Goal: Information Seeking & Learning: Learn about a topic

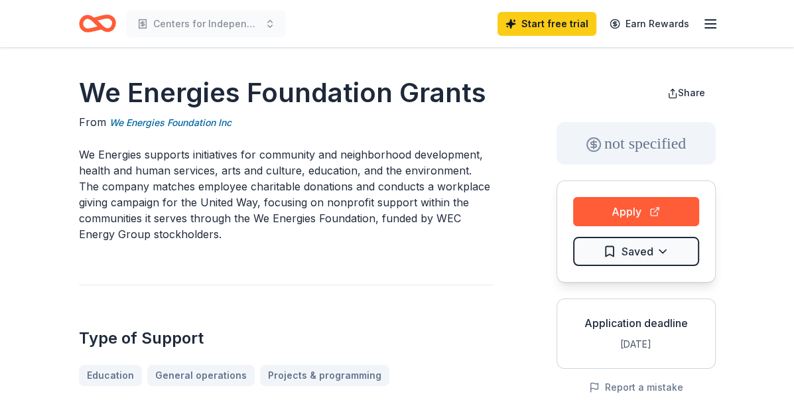
drag, startPoint x: 73, startPoint y: 151, endPoint x: 342, endPoint y: 223, distance: 278.9
drag, startPoint x: 76, startPoint y: 152, endPoint x: 270, endPoint y: 216, distance: 203.9
drag, startPoint x: 253, startPoint y: 233, endPoint x: 113, endPoint y: 226, distance: 139.5
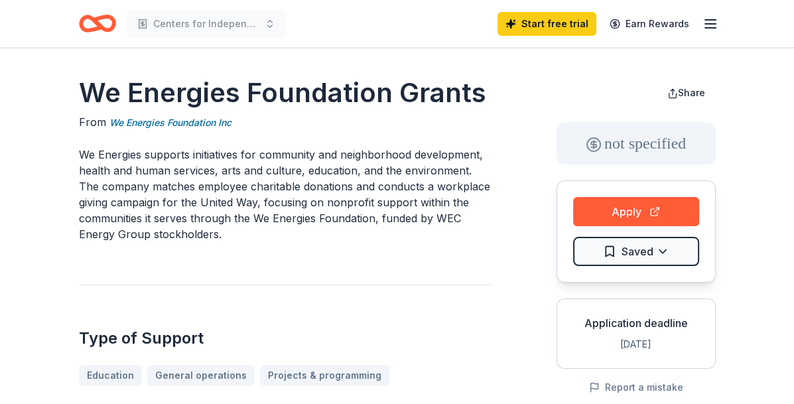
click at [113, 226] on p "We Energies supports initiatives for community and neighborhood development, he…" at bounding box center [286, 195] width 414 height 96
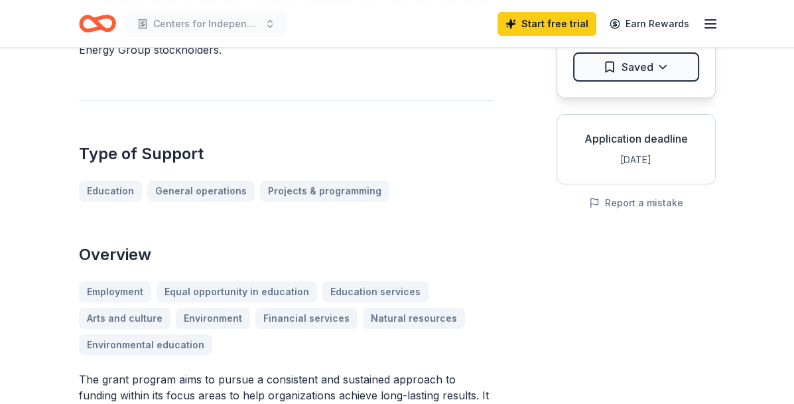
scroll to position [133, 0]
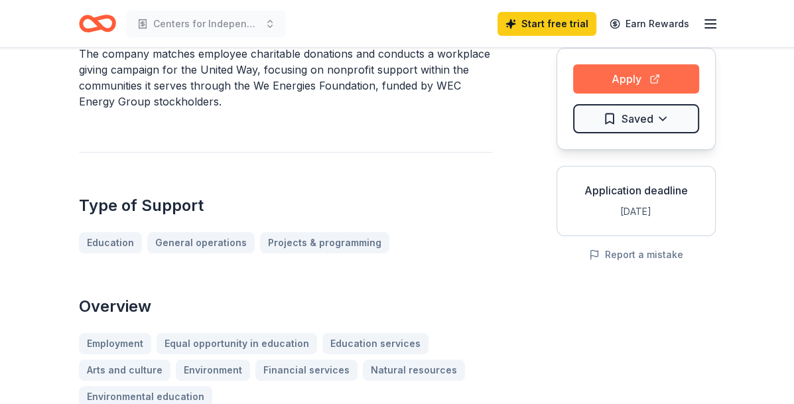
click at [669, 86] on button "Apply" at bounding box center [636, 78] width 126 height 29
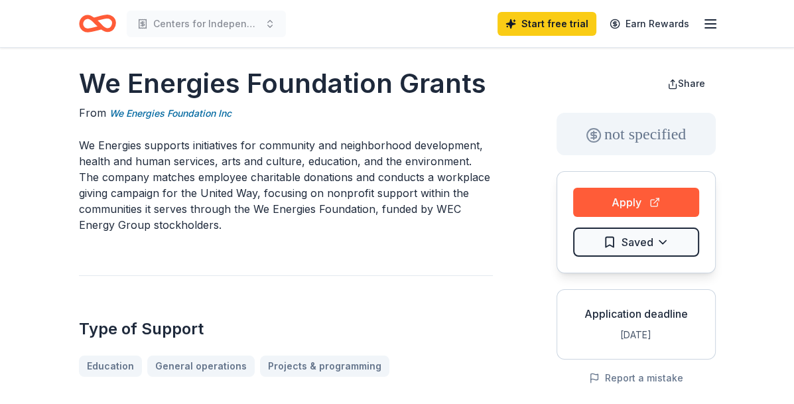
scroll to position [0, 0]
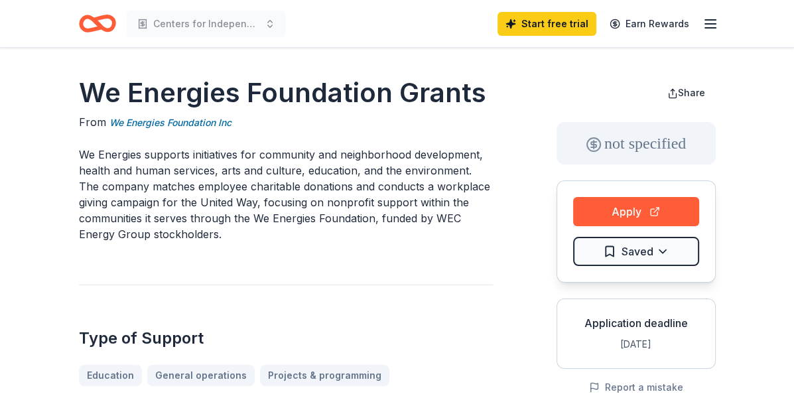
click at [106, 23] on icon "Home" at bounding box center [97, 23] width 37 height 31
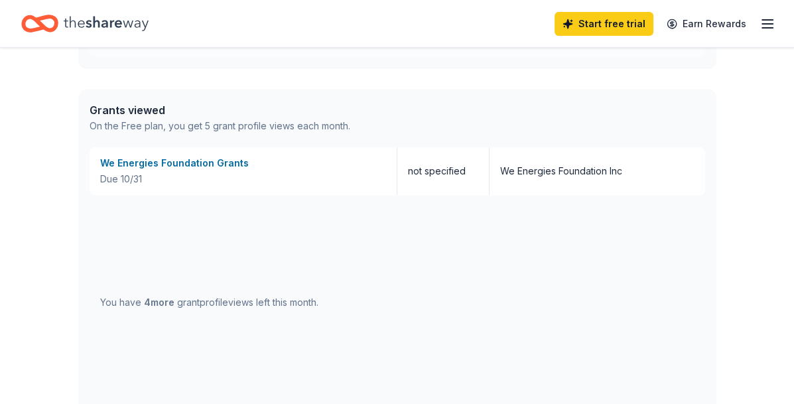
scroll to position [464, 0]
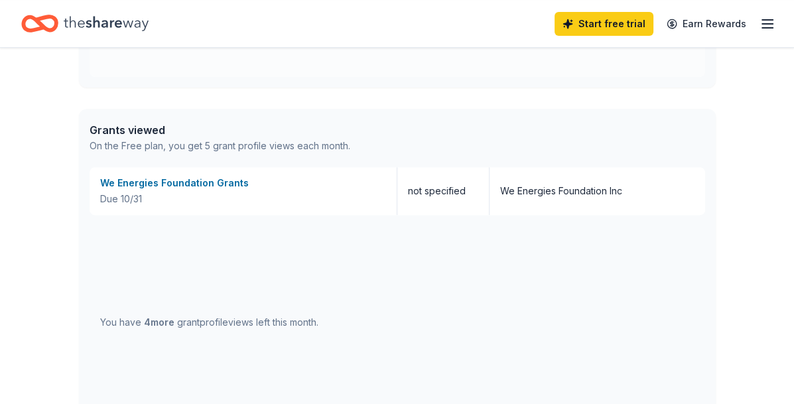
click at [773, 17] on icon "button" at bounding box center [768, 24] width 16 height 16
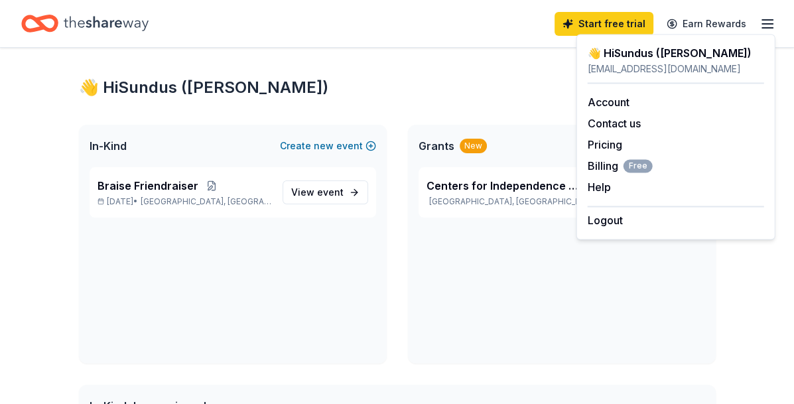
scroll to position [0, 0]
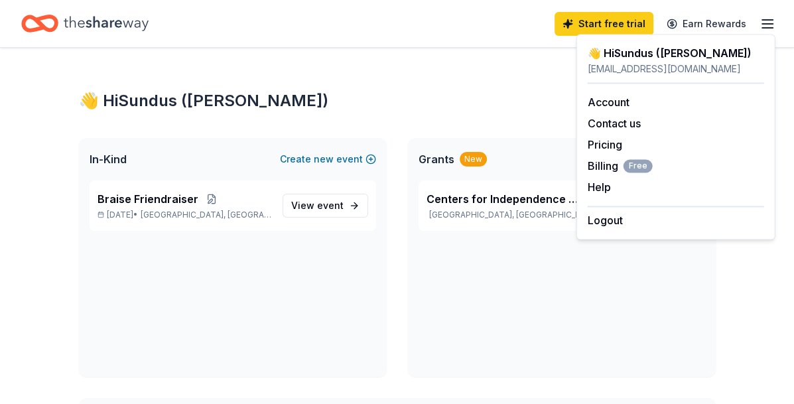
click at [51, 21] on icon "Home" at bounding box center [39, 23] width 37 height 31
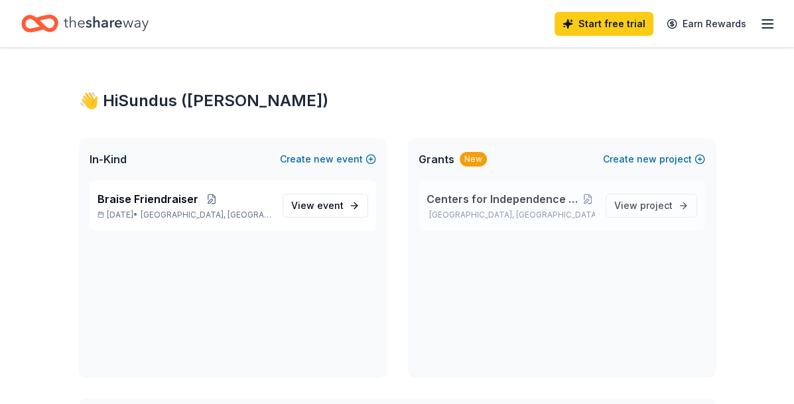
click at [481, 214] on p "Milwaukee, WI" at bounding box center [511, 215] width 169 height 11
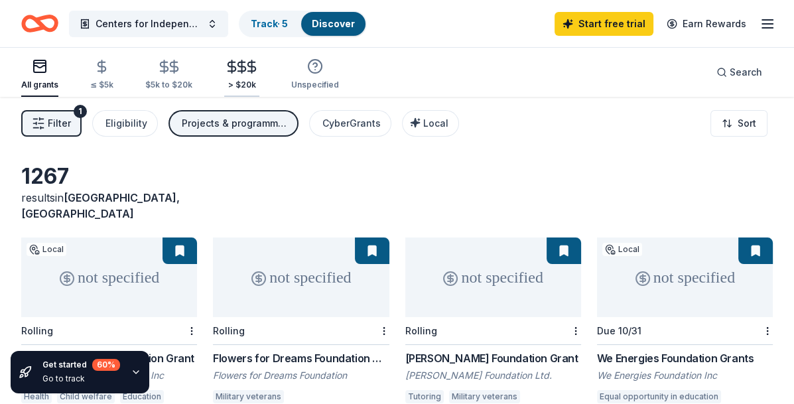
click at [244, 70] on icon "button" at bounding box center [251, 66] width 15 height 15
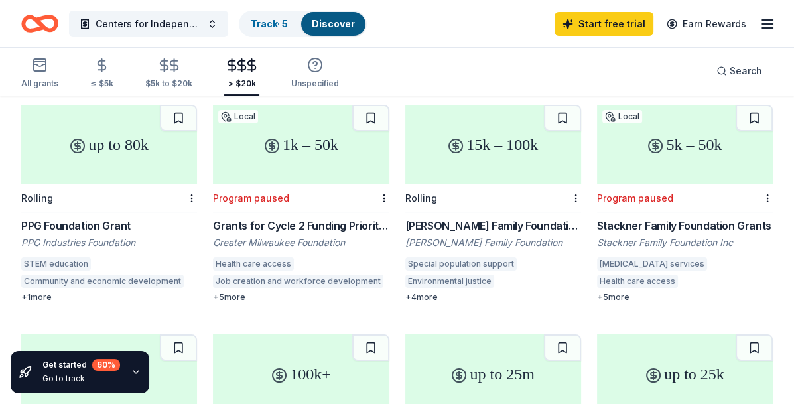
scroll to position [265, 0]
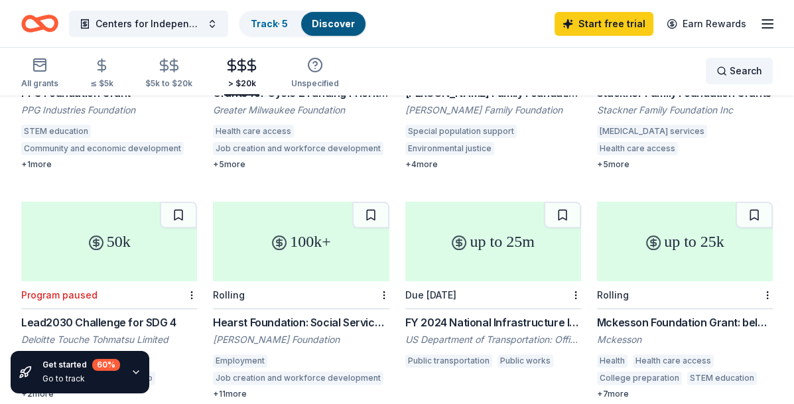
click at [741, 77] on span "Search" at bounding box center [746, 71] width 33 height 16
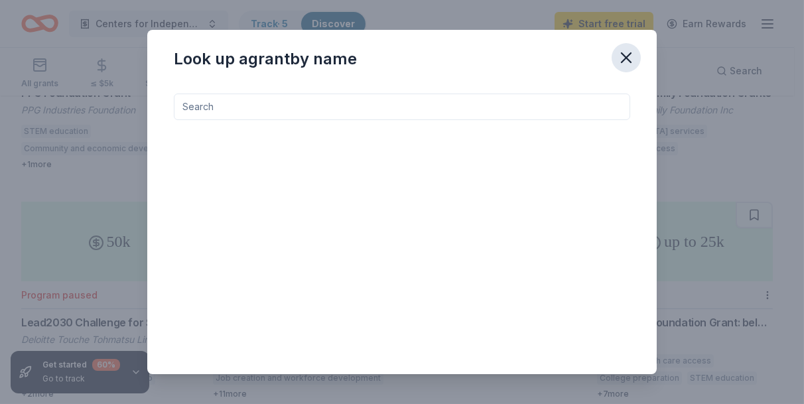
click at [622, 61] on icon "button" at bounding box center [626, 57] width 9 height 9
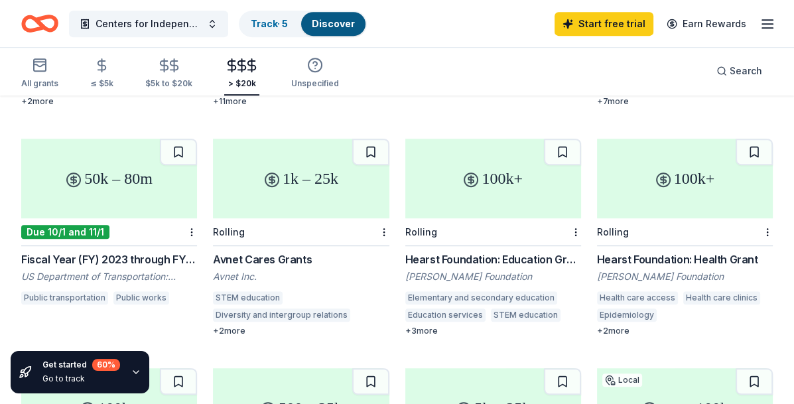
scroll to position [597, 0]
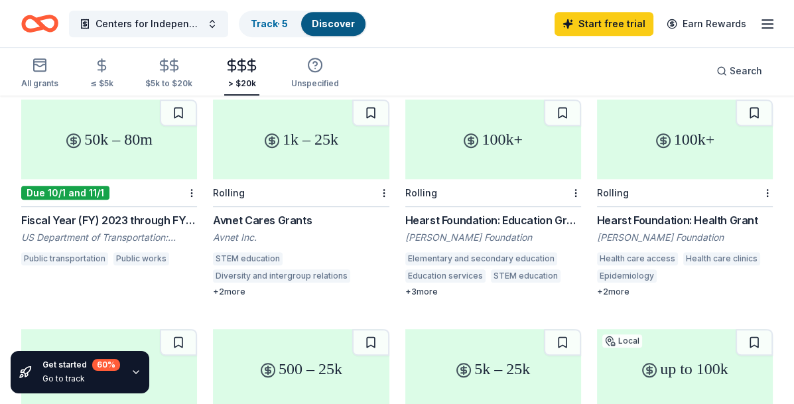
click at [161, 212] on div "Fiscal Year (FY) 2023 through FY 2026 Bridge Investment Program, Planning and B…" at bounding box center [109, 220] width 176 height 16
click at [184, 30] on span "Centers for Independence Operations and Programming" at bounding box center [149, 24] width 106 height 16
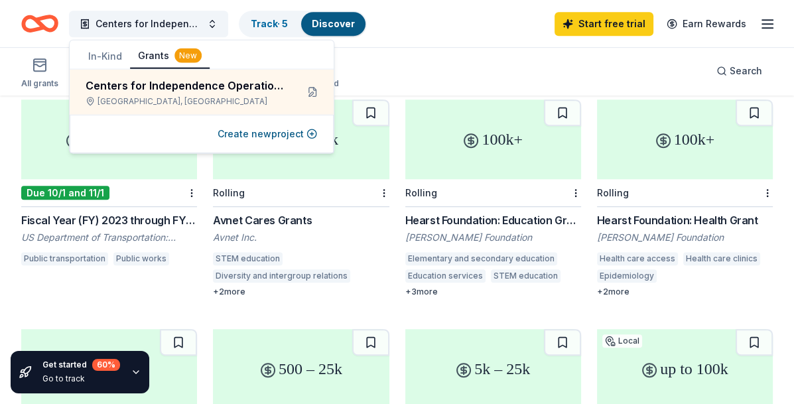
click at [491, 83] on div "All grants ≤ $5k $5k to $20k > $20k Unspecified Search" at bounding box center [397, 70] width 752 height 49
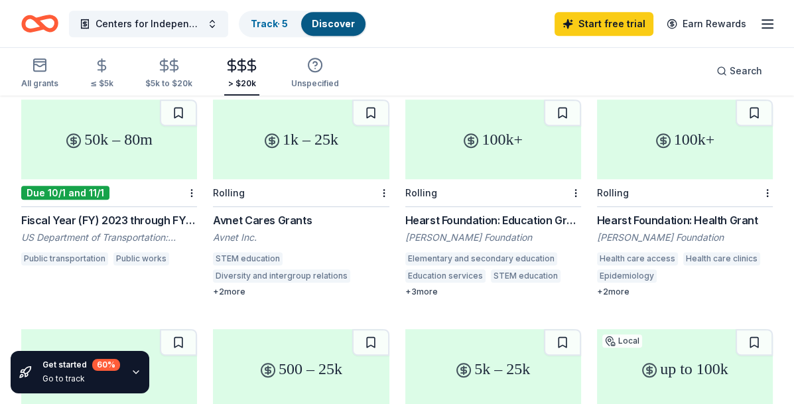
click at [425, 287] on div "+ 3 more" at bounding box center [493, 292] width 176 height 11
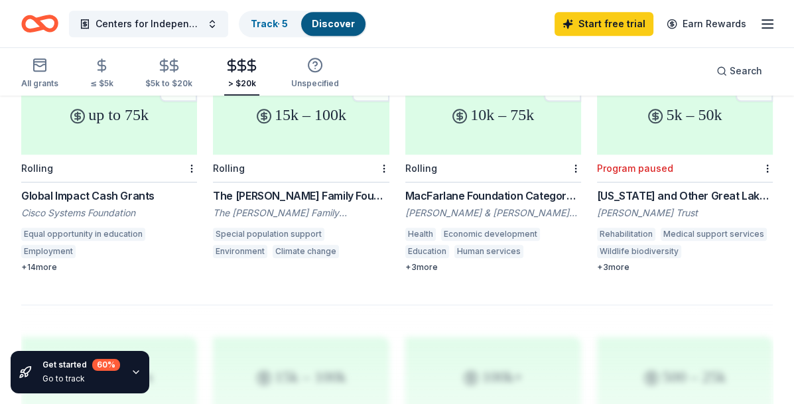
scroll to position [1062, 0]
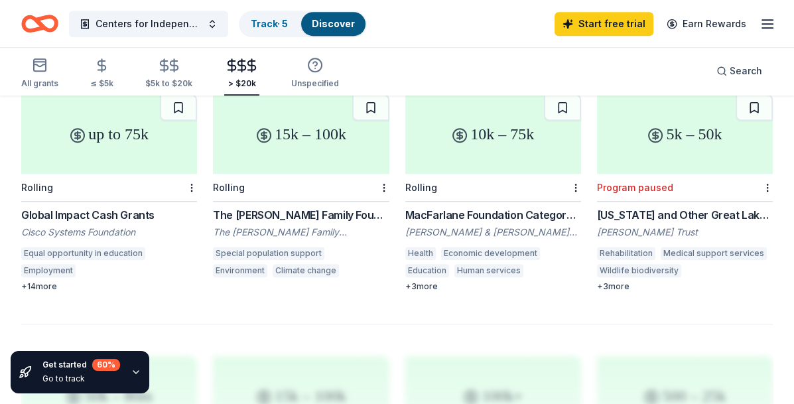
click at [307, 207] on div "The Frankel Family Foundation Grant" at bounding box center [301, 215] width 176 height 16
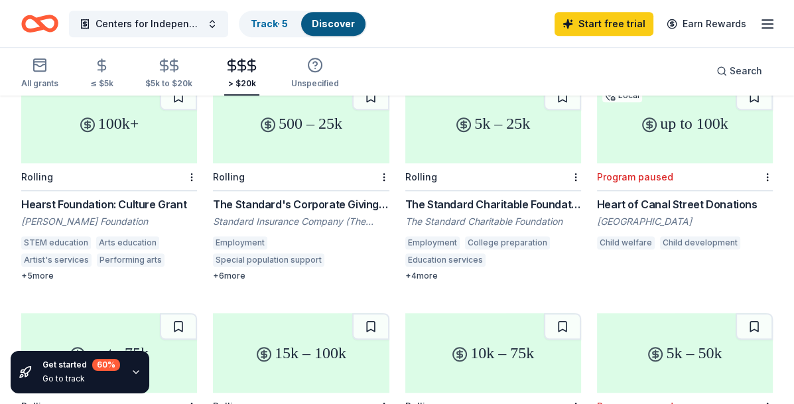
scroll to position [969, 0]
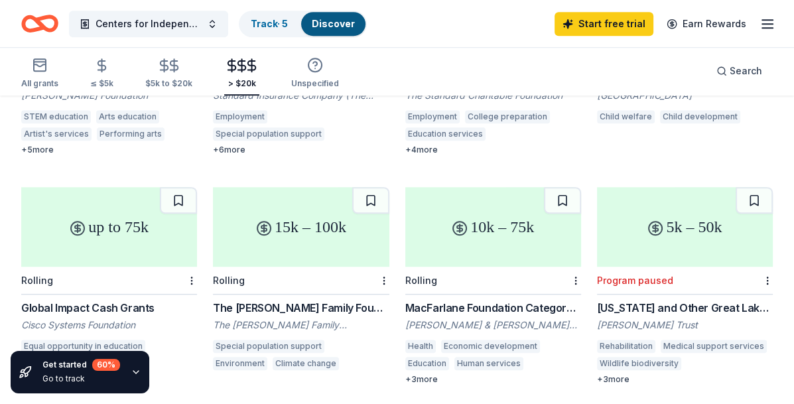
click at [531, 300] on div "MacFarlane Foundation Category 1 Grants" at bounding box center [493, 308] width 176 height 16
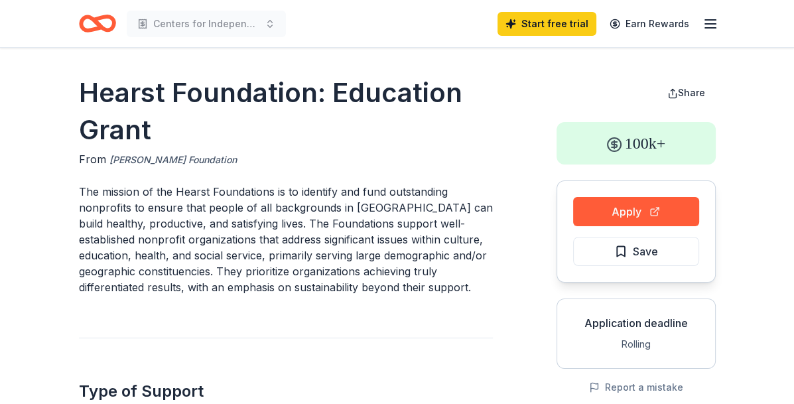
click at [168, 155] on link "[PERSON_NAME] Foundation" at bounding box center [172, 160] width 127 height 16
click at [230, 155] on link "William Randolph Hearst Foundation" at bounding box center [172, 160] width 127 height 16
click at [678, 212] on button "Apply" at bounding box center [636, 211] width 126 height 29
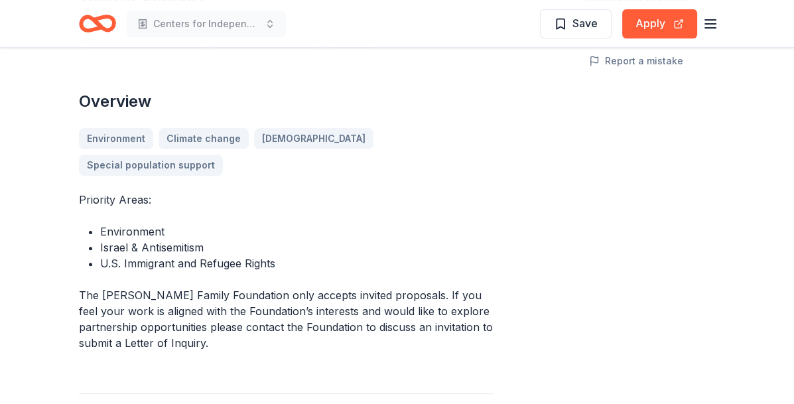
scroll to position [332, 0]
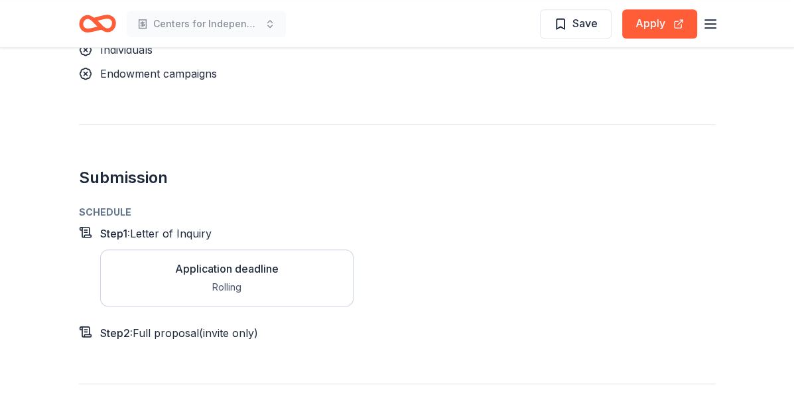
scroll to position [1393, 0]
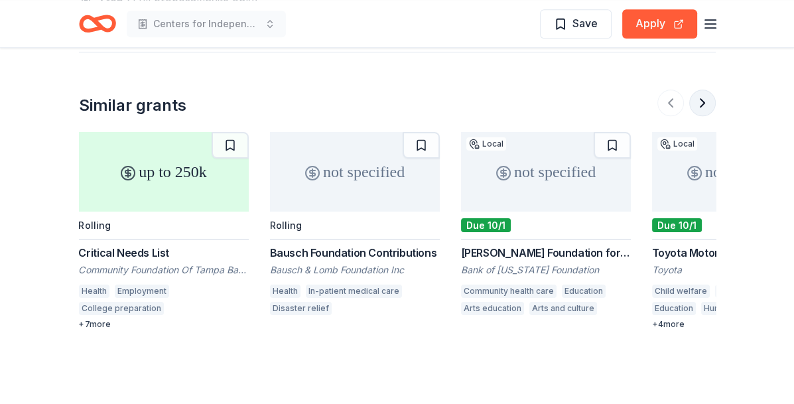
click at [703, 105] on button at bounding box center [702, 103] width 27 height 27
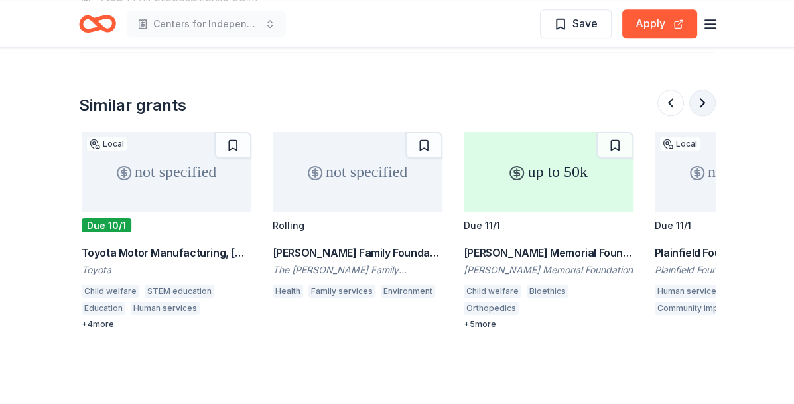
scroll to position [0, 573]
click at [703, 105] on button at bounding box center [702, 103] width 27 height 27
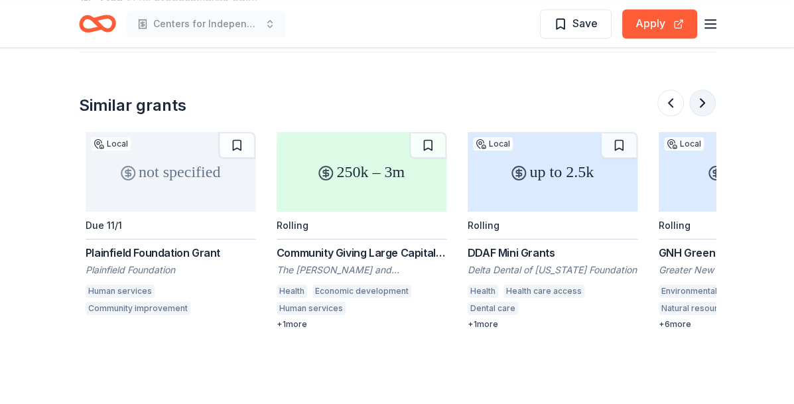
scroll to position [0, 1146]
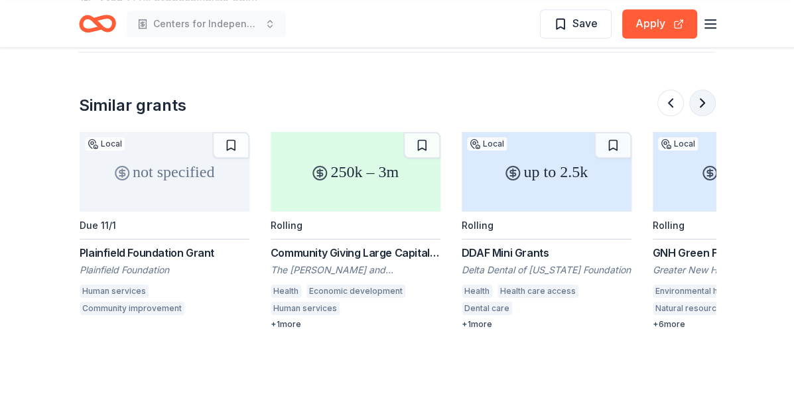
click at [703, 105] on button at bounding box center [702, 103] width 27 height 27
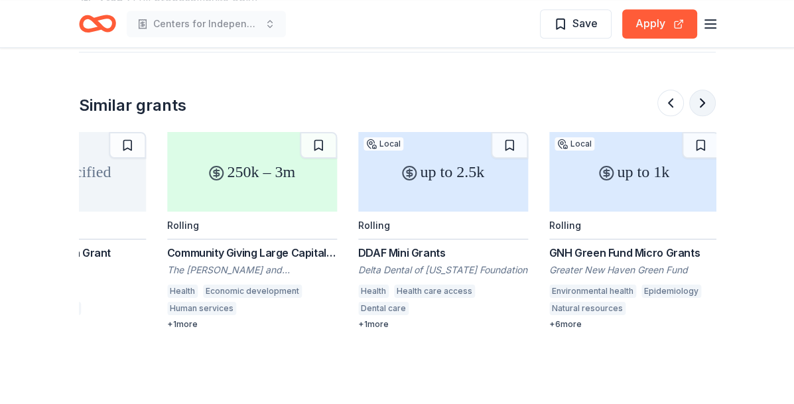
scroll to position [0, 1252]
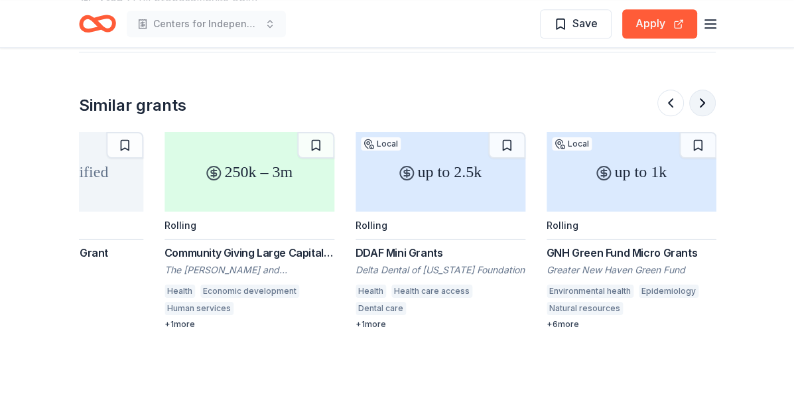
click at [703, 105] on button at bounding box center [702, 103] width 27 height 27
click at [715, 21] on icon "button" at bounding box center [711, 24] width 16 height 16
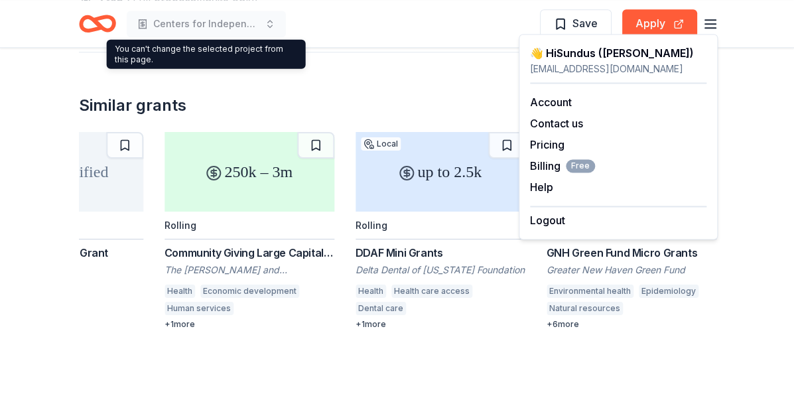
click at [93, 23] on icon "Home" at bounding box center [97, 23] width 37 height 31
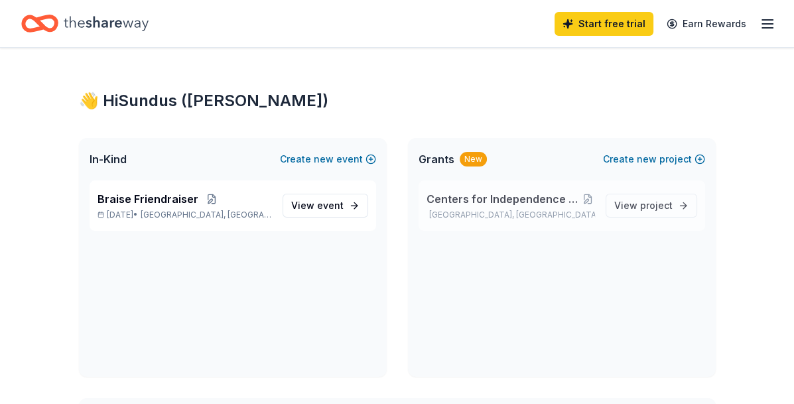
click at [503, 204] on span "Centers for Independence Operations and Programming" at bounding box center [504, 199] width 155 height 16
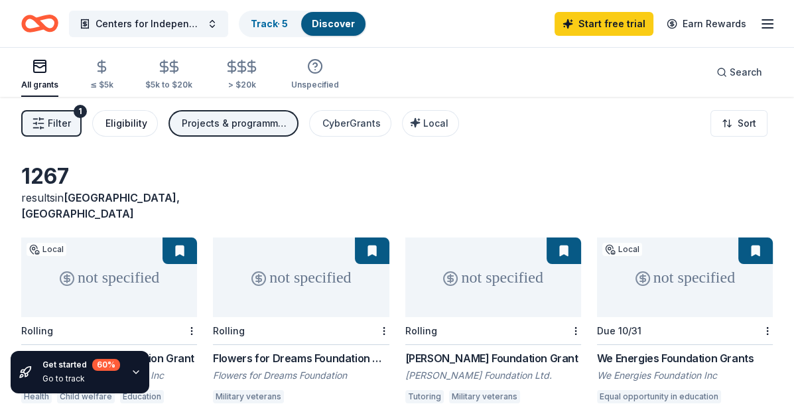
click at [116, 125] on div "Eligibility" at bounding box center [126, 123] width 42 height 16
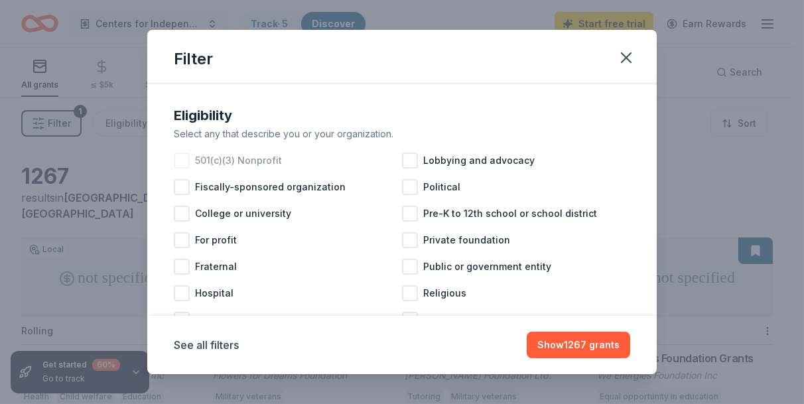
click at [184, 161] on div at bounding box center [182, 161] width 16 height 16
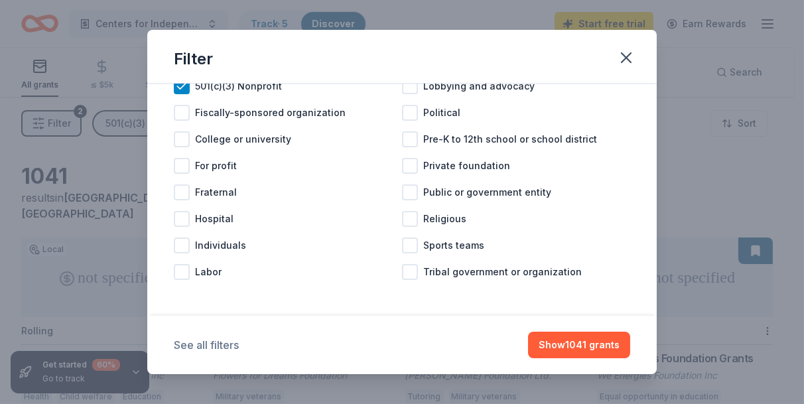
click at [196, 345] on button "See all filters" at bounding box center [206, 345] width 65 height 16
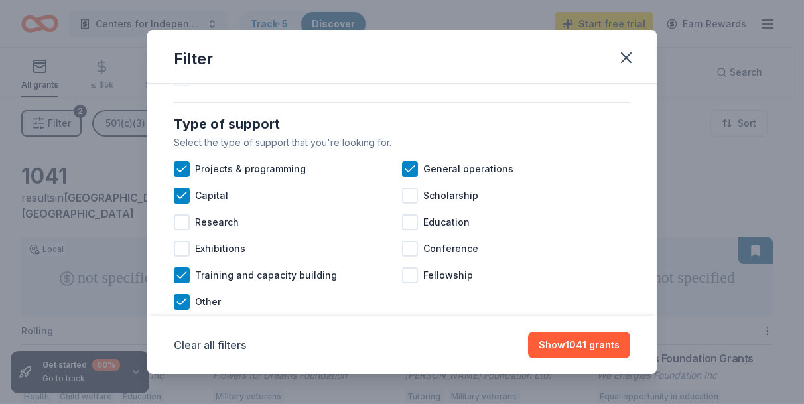
scroll to position [539, 0]
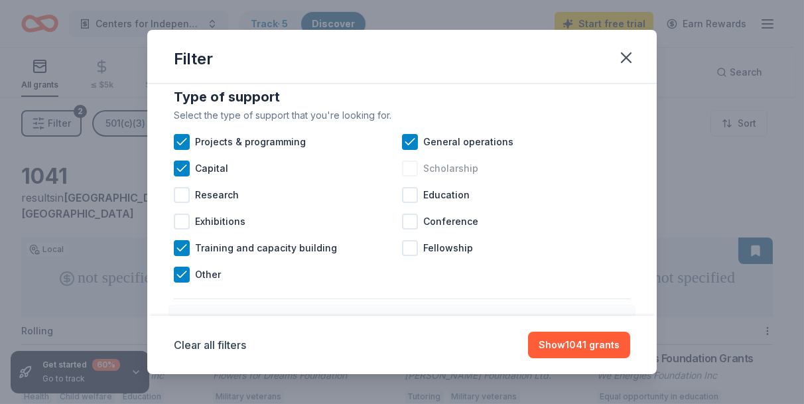
click at [402, 176] on div at bounding box center [410, 169] width 16 height 16
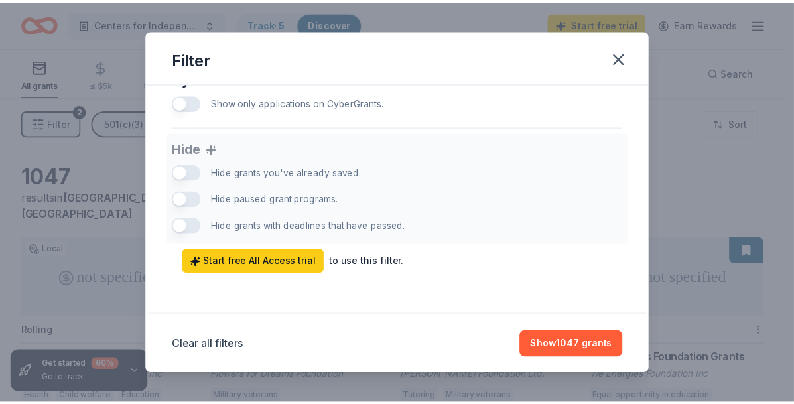
scroll to position [906, 0]
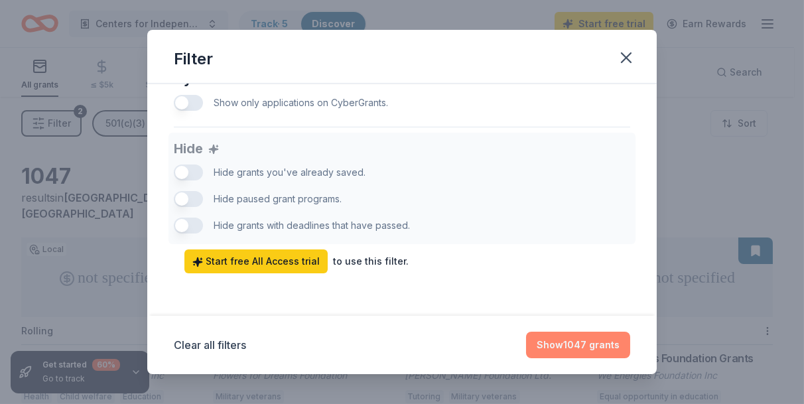
click at [572, 340] on button "Show 1047 grants" at bounding box center [578, 345] width 104 height 27
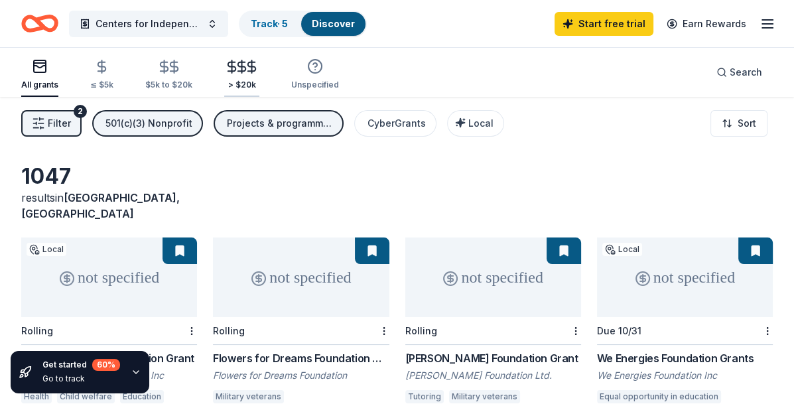
click at [242, 68] on line "button" at bounding box center [242, 66] width 0 height 13
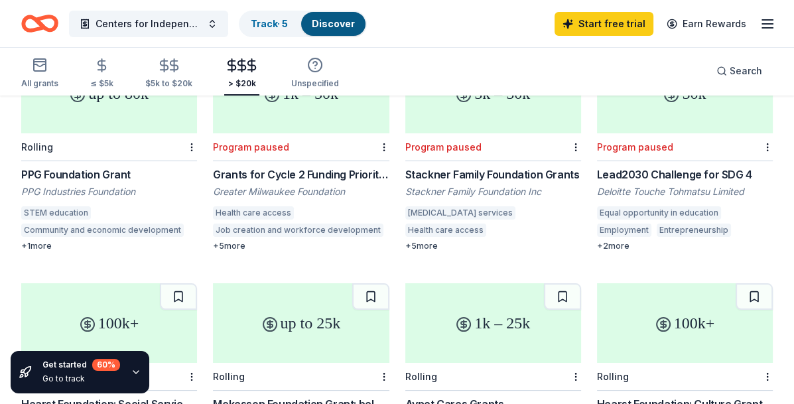
scroll to position [183, 0]
click at [105, 167] on div "PPG Foundation Grant" at bounding box center [109, 175] width 176 height 16
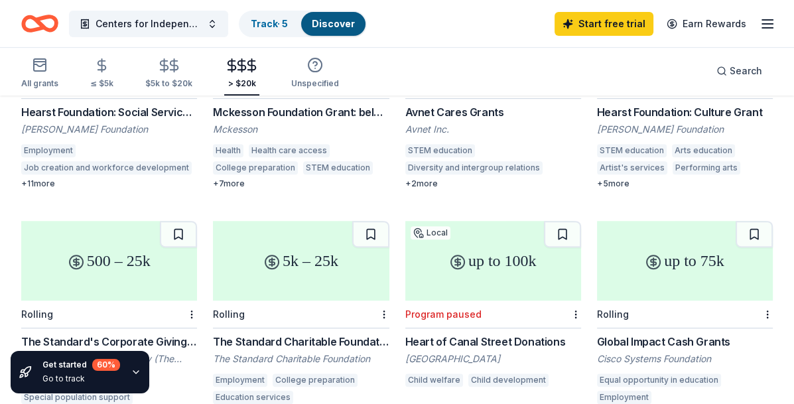
scroll to position [581, 0]
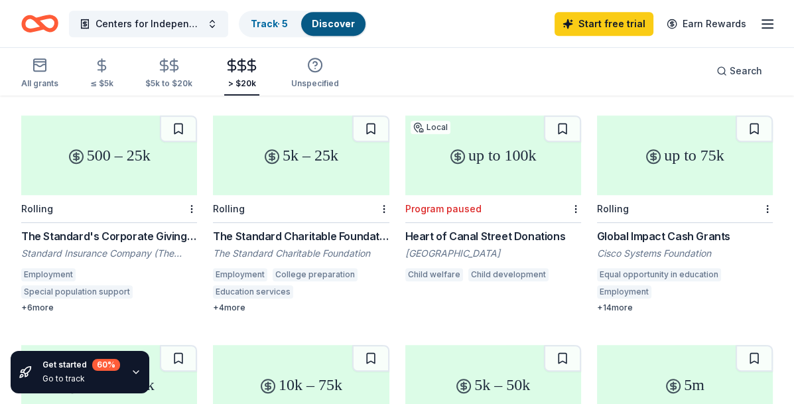
click at [145, 228] on div "The Standard's Corporate Giving Program" at bounding box center [109, 236] width 176 height 16
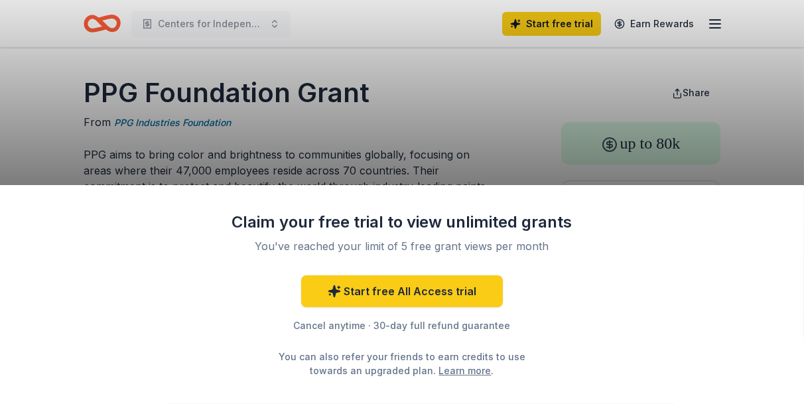
drag, startPoint x: 378, startPoint y: 109, endPoint x: 118, endPoint y: 83, distance: 261.4
click at [118, 83] on div "Claim your free trial to view unlimited grants You've reached your limit of 5 f…" at bounding box center [402, 202] width 804 height 404
drag, startPoint x: 308, startPoint y: 94, endPoint x: 25, endPoint y: 80, distance: 284.3
click at [25, 80] on div "Claim your free trial to view unlimited grants You've reached your limit of 5 f…" at bounding box center [402, 202] width 804 height 404
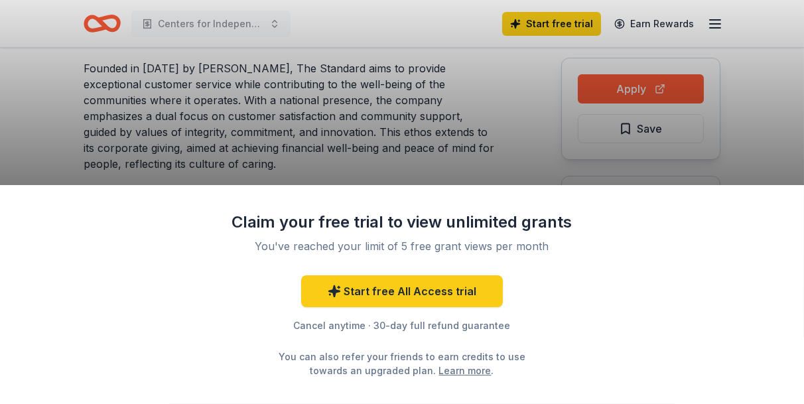
scroll to position [133, 0]
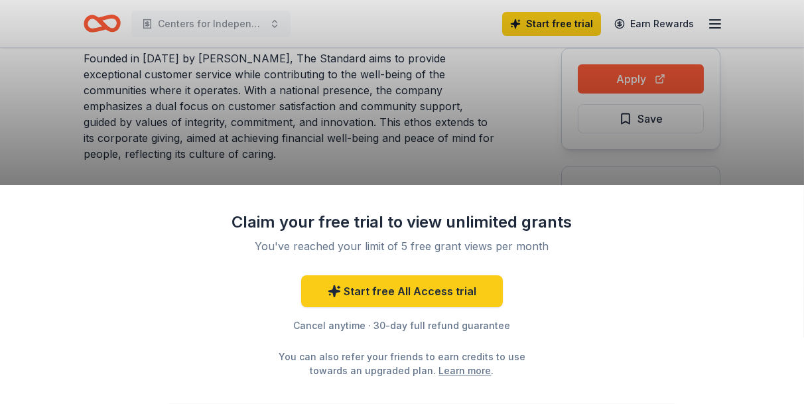
click at [680, 78] on div "Claim your free trial to view unlimited grants You've reached your limit of 5 f…" at bounding box center [402, 202] width 804 height 404
click at [370, 114] on div "Claim your free trial to view unlimited grants You've reached your limit of 5 f…" at bounding box center [402, 202] width 804 height 404
click at [369, 117] on div "Claim your free trial to view unlimited grants You've reached your limit of 5 f…" at bounding box center [402, 202] width 804 height 404
click at [633, 81] on div "Claim your free trial to view unlimited grants You've reached your limit of 5 f…" at bounding box center [402, 202] width 804 height 404
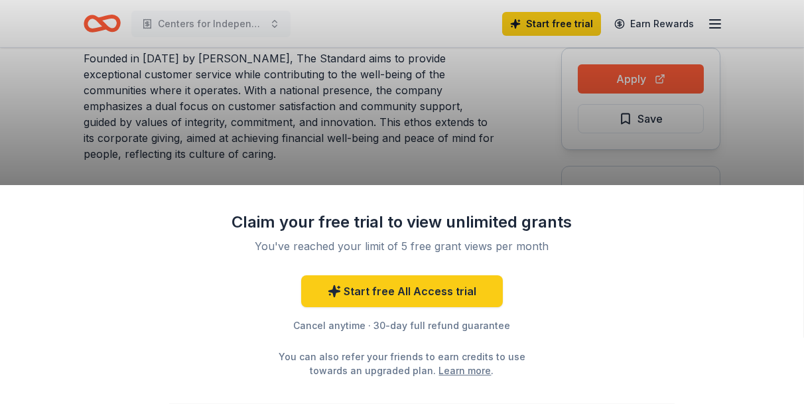
drag, startPoint x: 633, startPoint y: 81, endPoint x: 571, endPoint y: 76, distance: 61.9
click at [633, 80] on div "Claim your free trial to view unlimited grants You've reached your limit of 5 f…" at bounding box center [402, 202] width 804 height 404
click at [681, 156] on div "Claim your free trial to view unlimited grants You've reached your limit of 5 f…" at bounding box center [402, 202] width 804 height 404
click at [490, 171] on div "Claim your free trial to view unlimited grants You've reached your limit of 5 f…" at bounding box center [402, 202] width 804 height 404
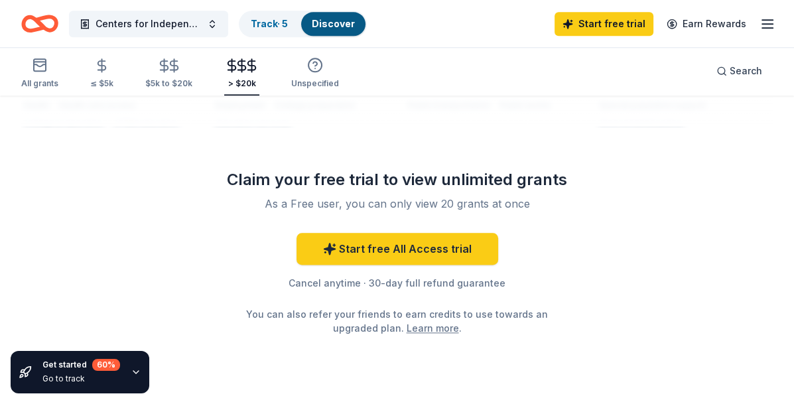
scroll to position [1499, 0]
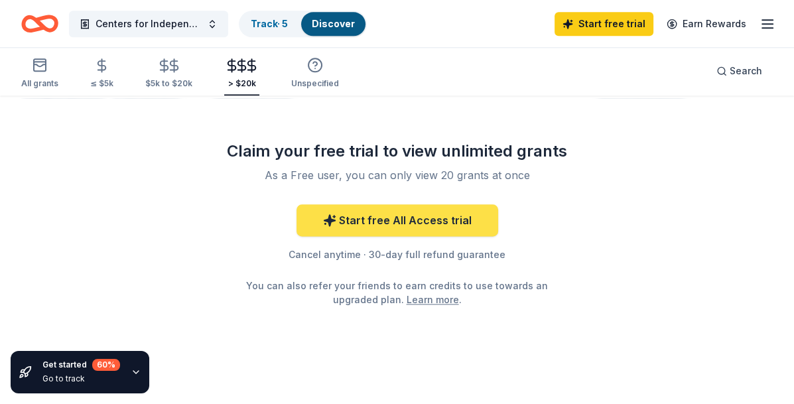
click at [472, 206] on link "Start free All Access trial" at bounding box center [398, 220] width 202 height 32
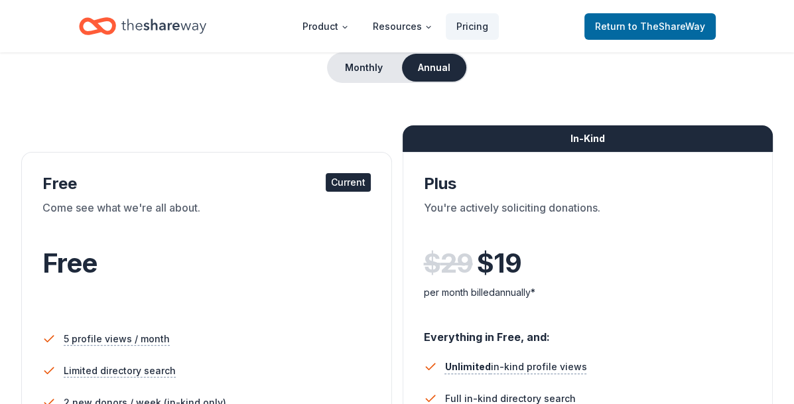
scroll to position [398, 0]
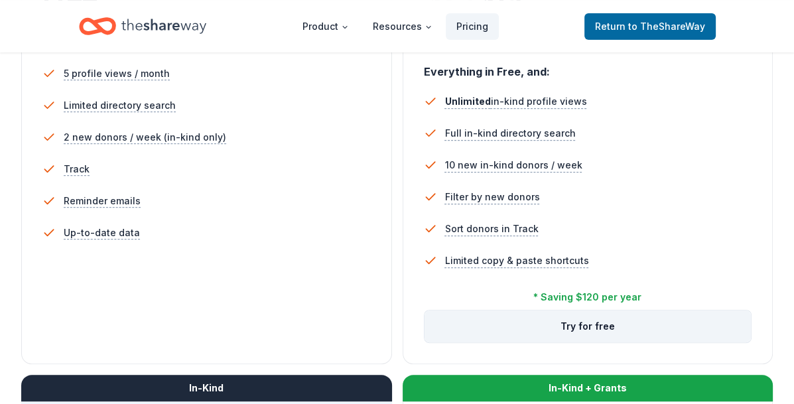
click at [602, 317] on button "Try for free" at bounding box center [588, 326] width 327 height 32
